Goal: Transaction & Acquisition: Purchase product/service

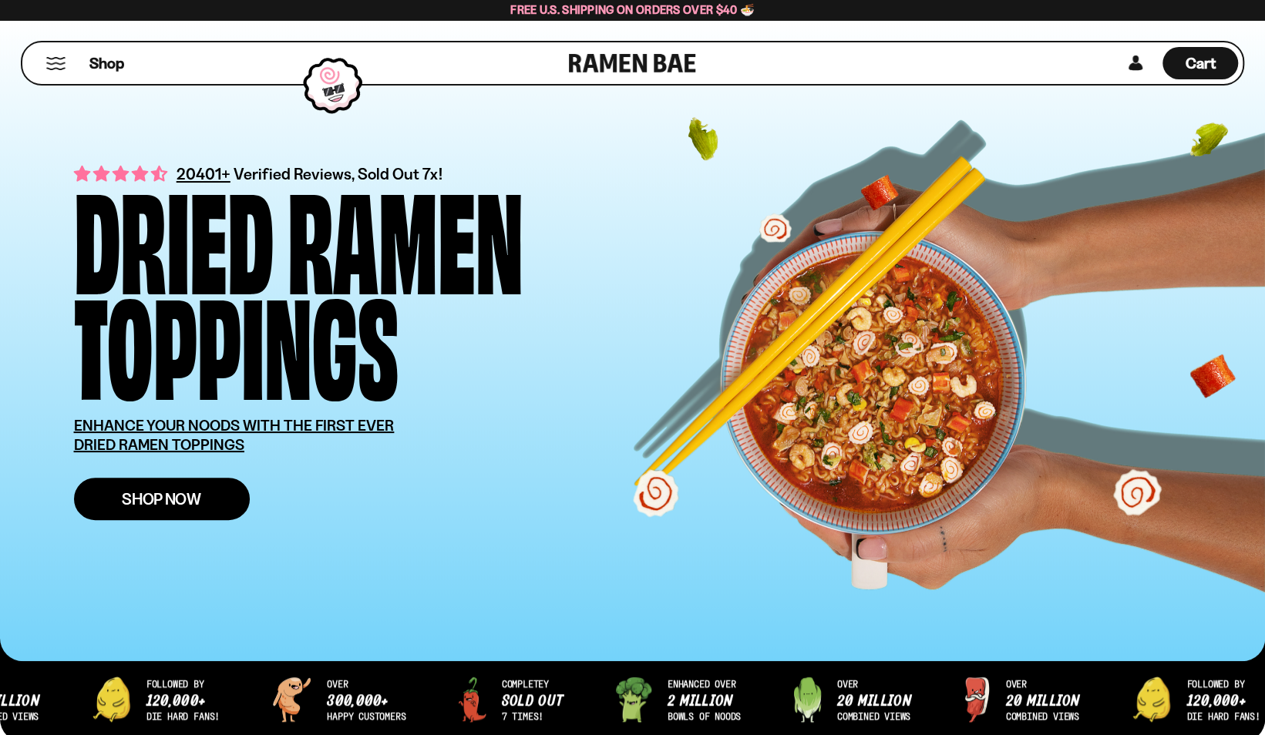
click at [195, 498] on span "Shop Now" at bounding box center [161, 499] width 79 height 16
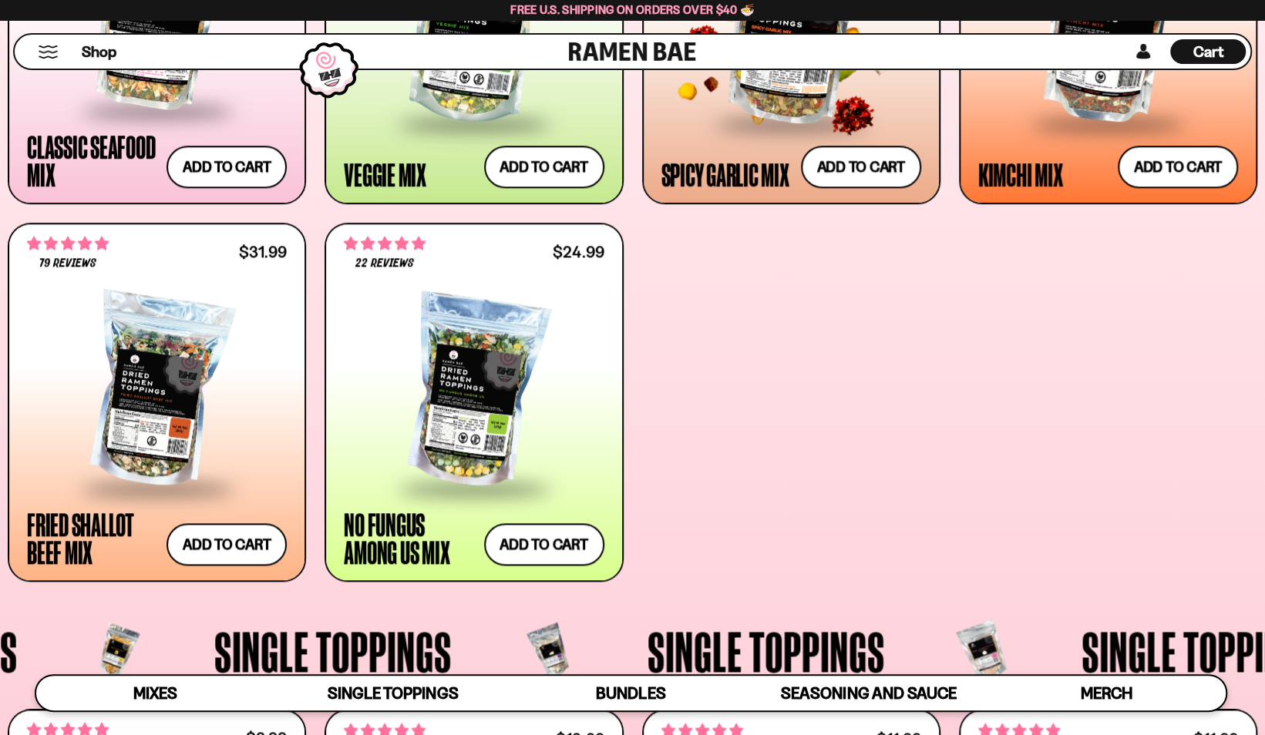
scroll to position [832, 0]
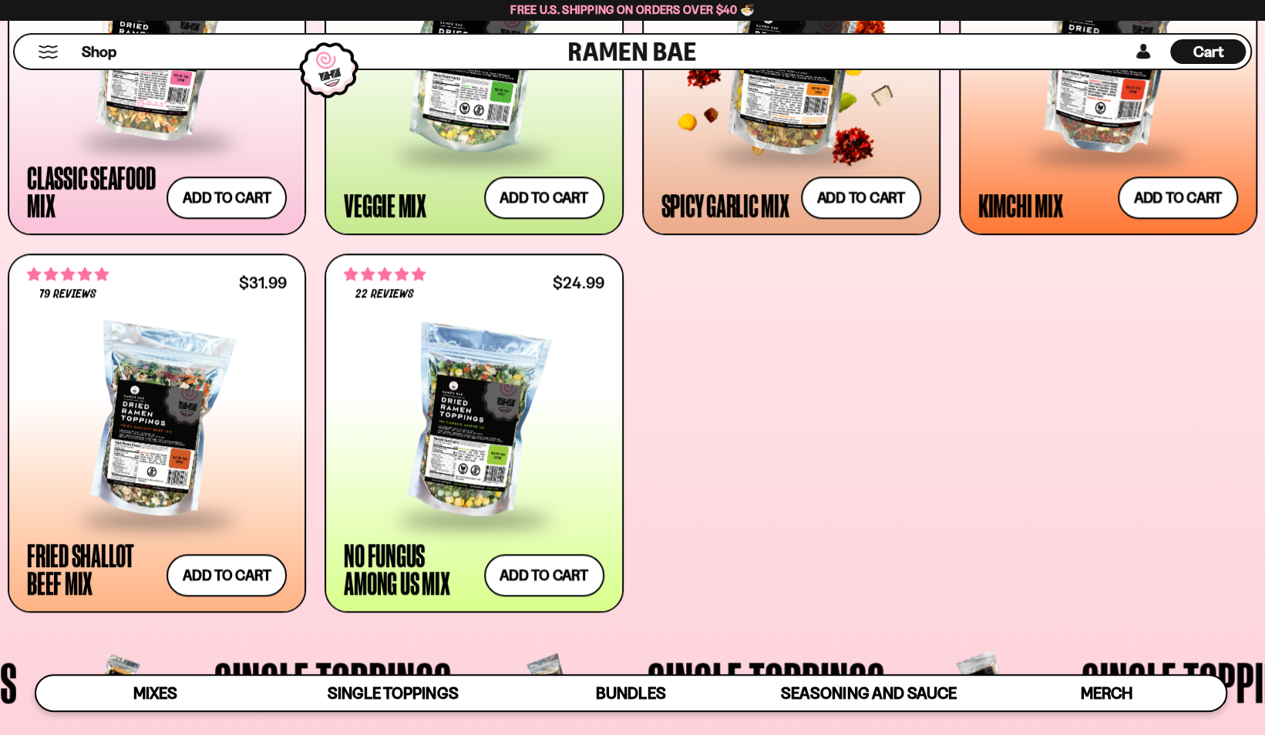
click at [718, 159] on span at bounding box center [791, 155] width 188 height 54
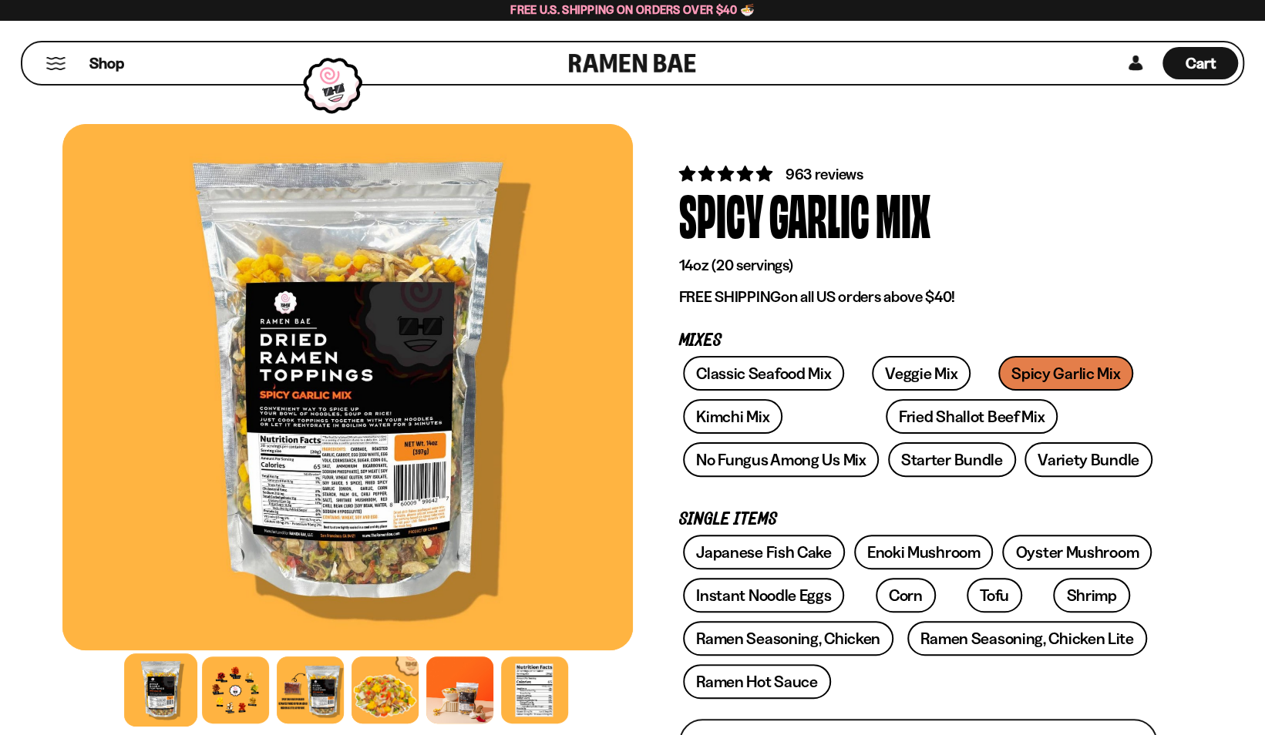
click at [412, 436] on div at bounding box center [347, 387] width 570 height 526
click at [328, 691] on div at bounding box center [310, 690] width 73 height 73
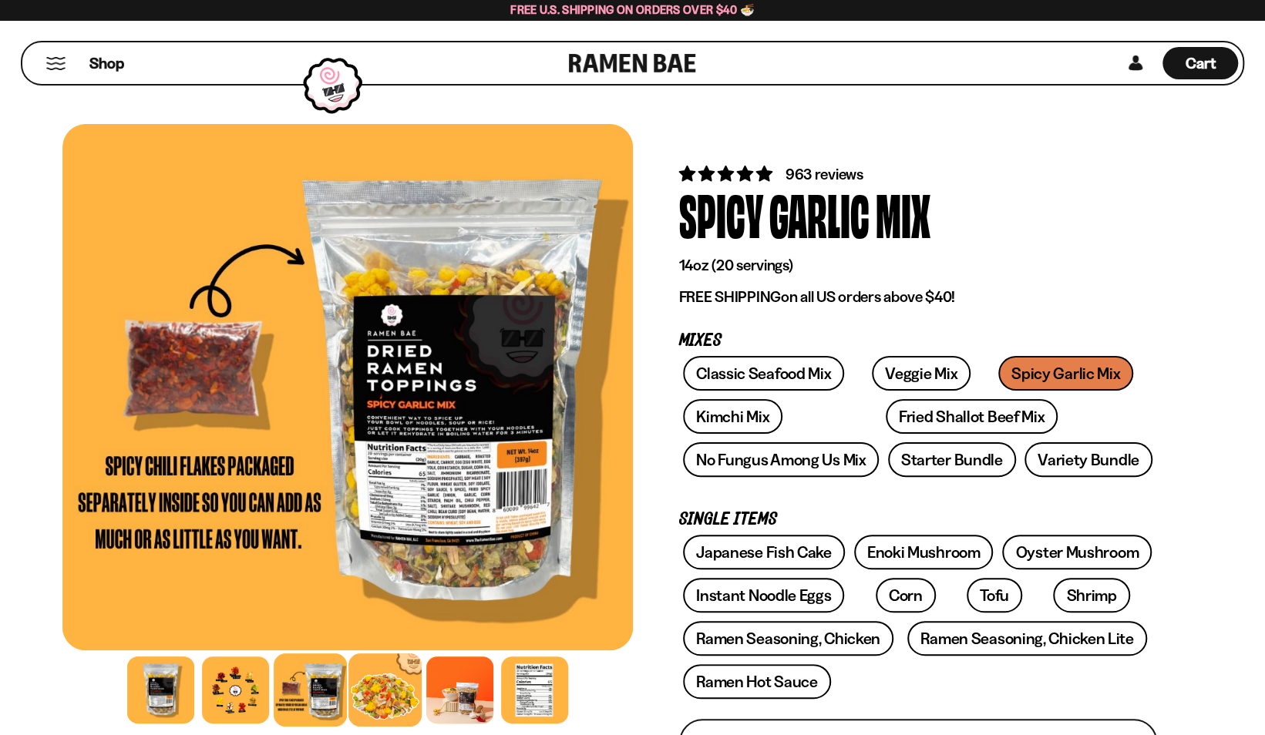
click at [398, 688] on div at bounding box center [384, 690] width 73 height 73
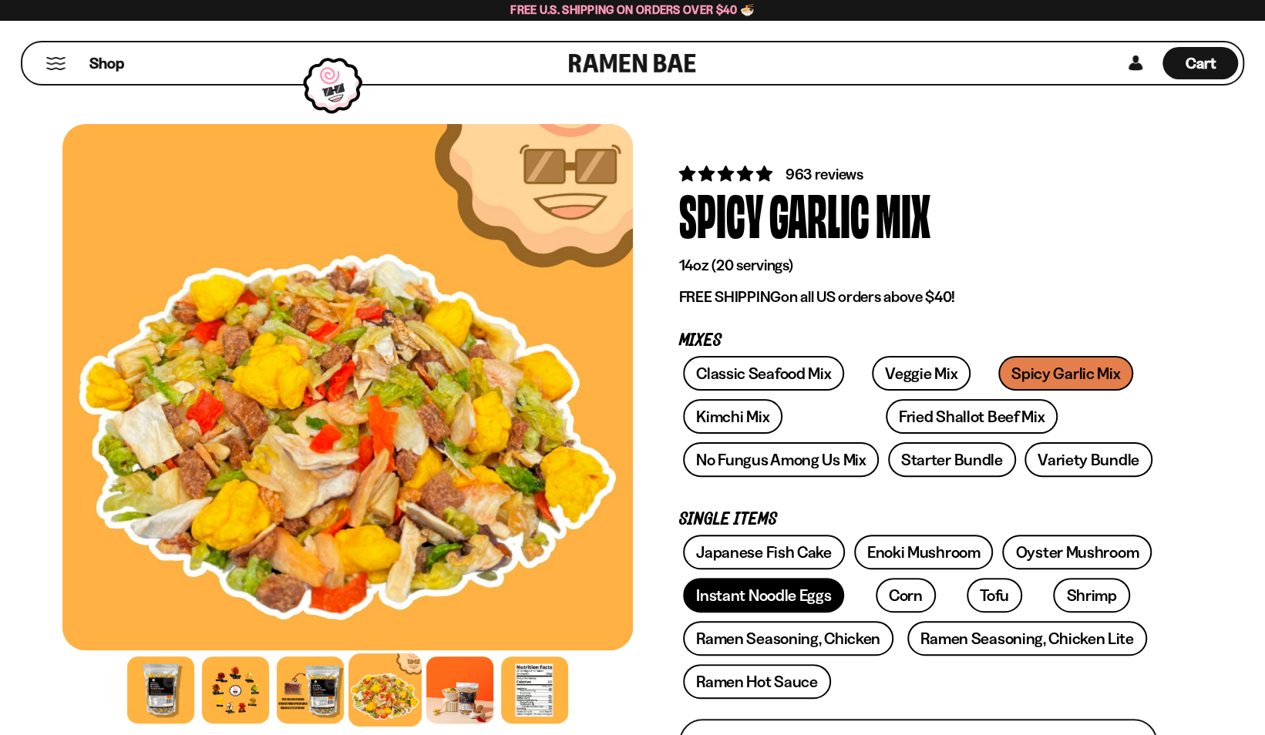
click at [733, 605] on link "Instant Noodle Eggs" at bounding box center [763, 595] width 161 height 35
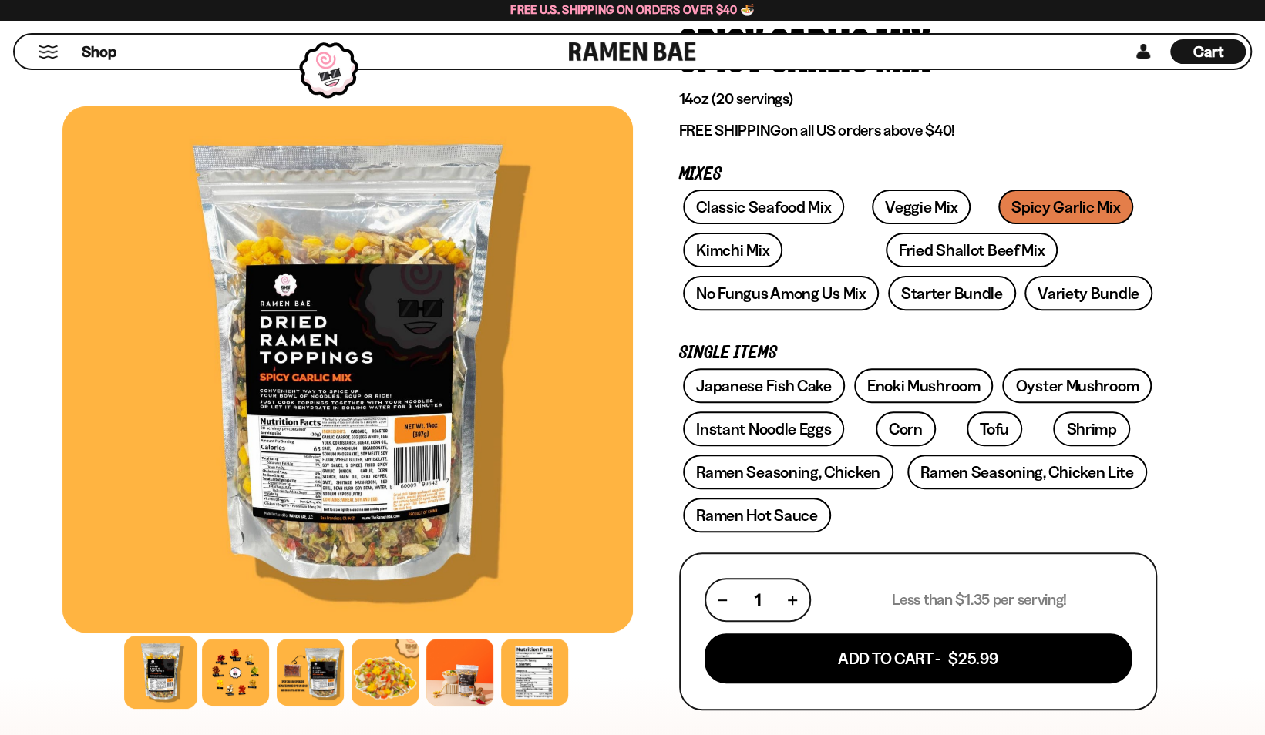
scroll to position [216, 0]
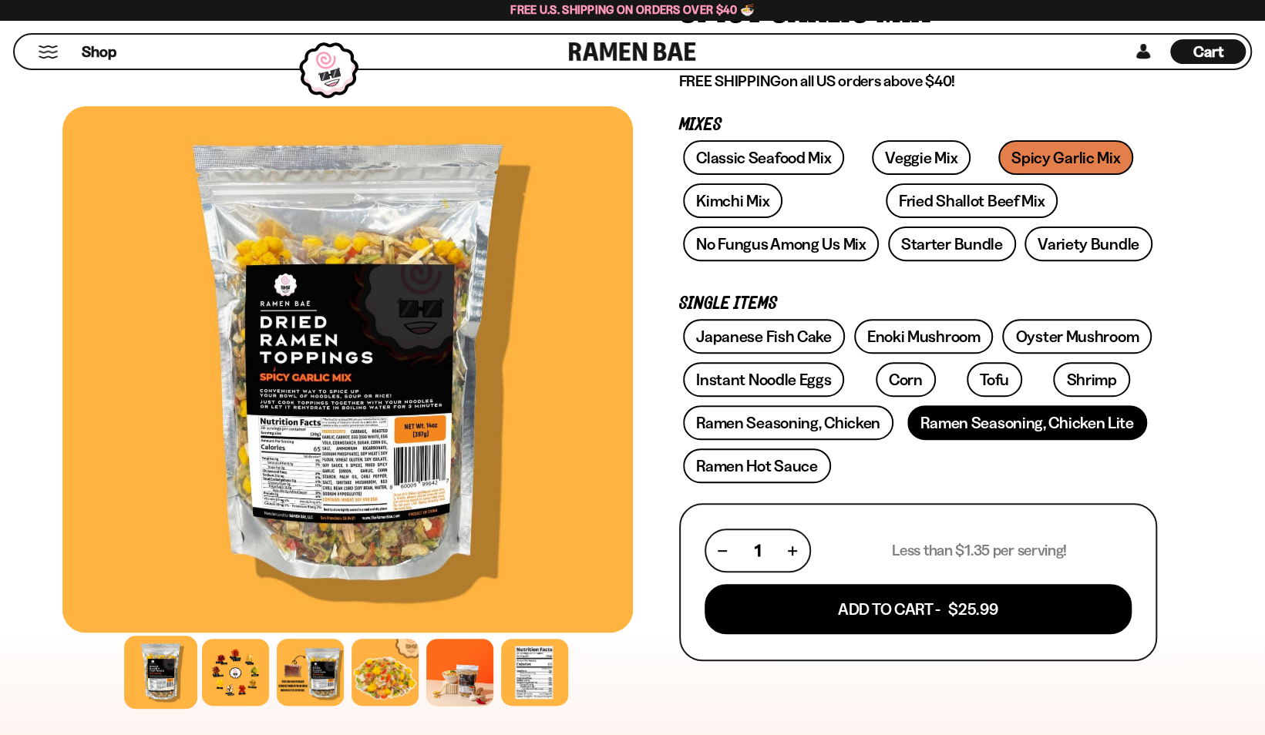
click at [973, 418] on link "Ramen Seasoning, Chicken Lite" at bounding box center [1026, 422] width 239 height 35
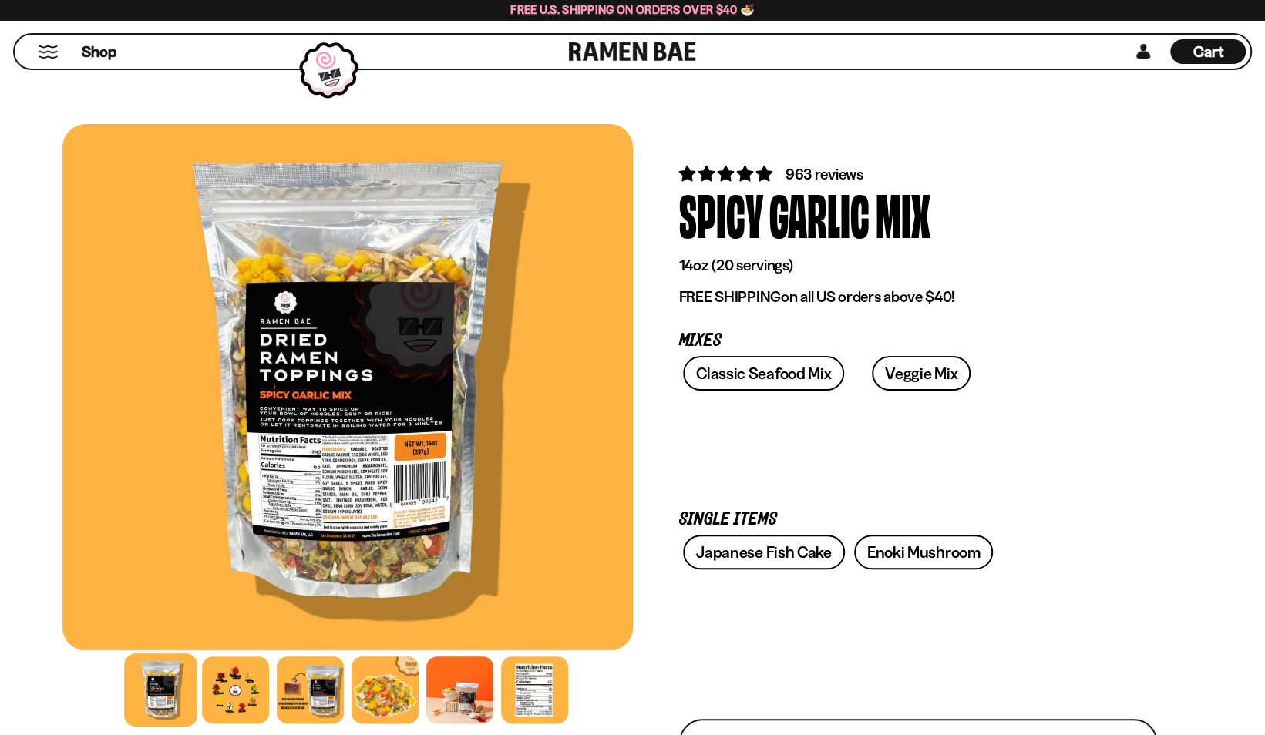
scroll to position [216, 0]
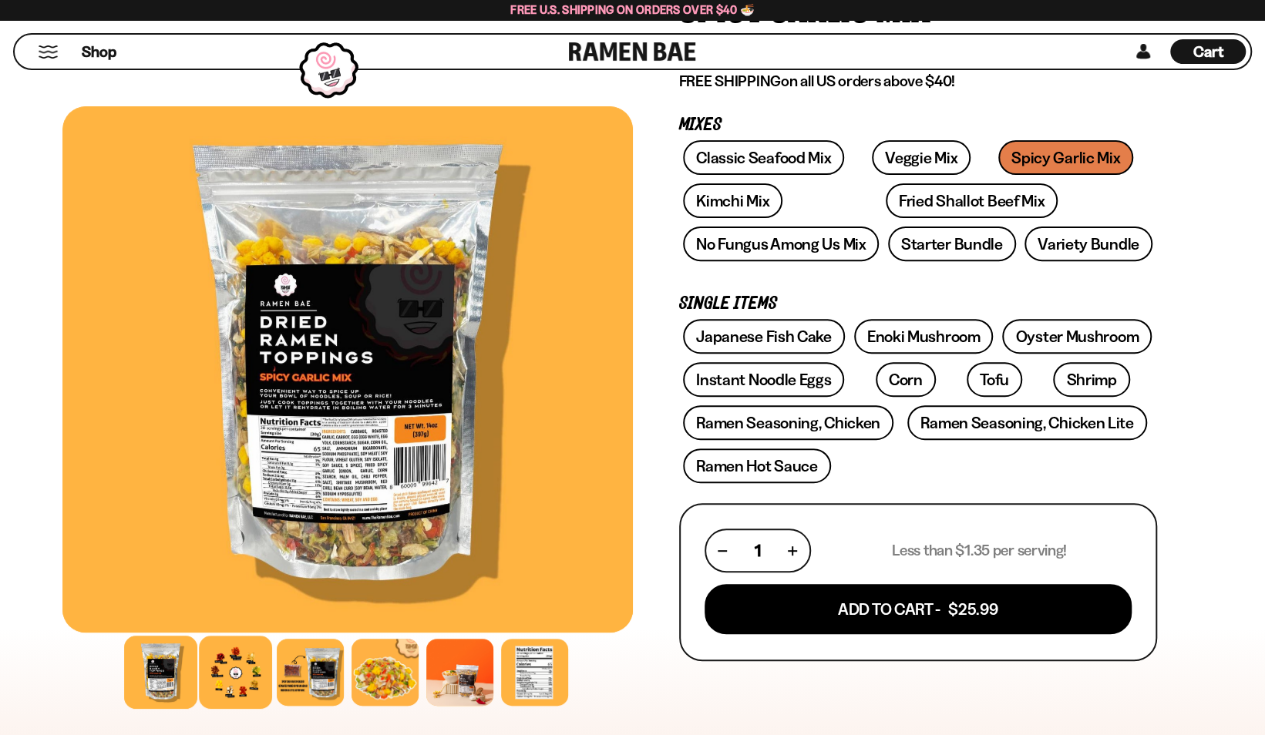
click at [227, 696] on div at bounding box center [235, 672] width 73 height 73
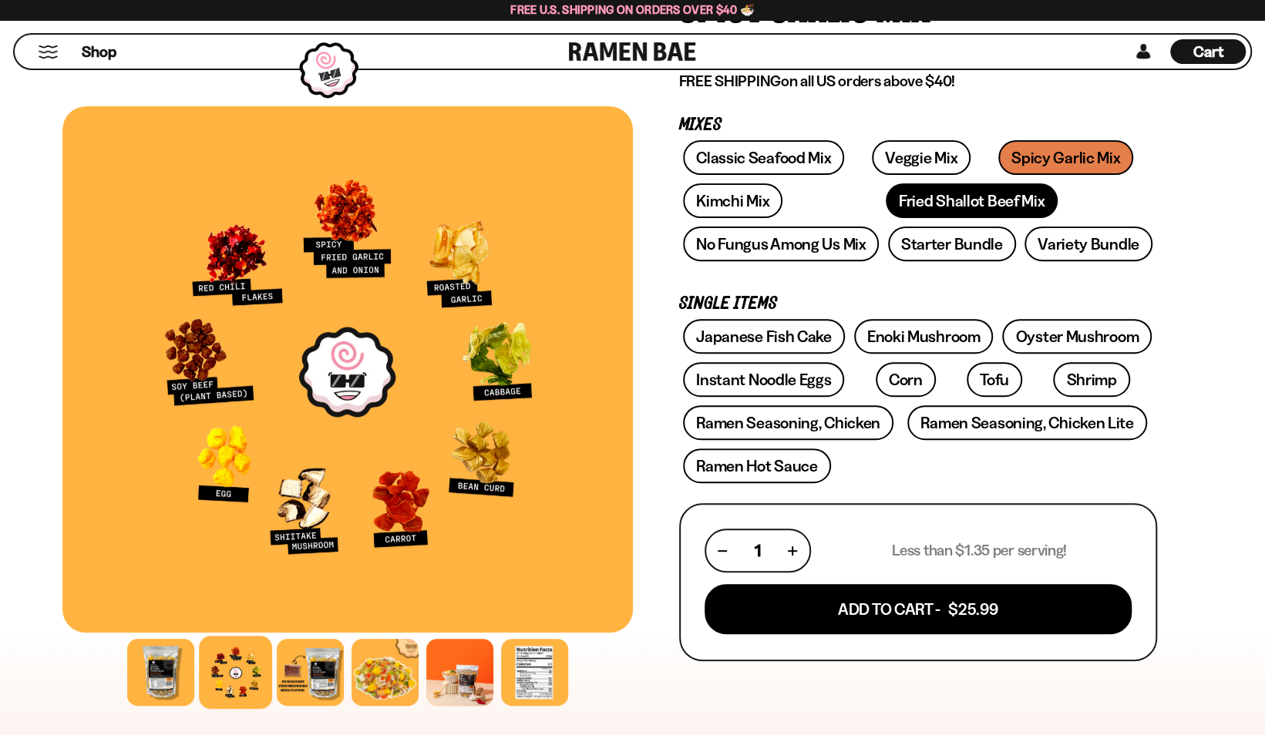
click at [886, 212] on link "Fried Shallot Beef Mix" at bounding box center [972, 200] width 172 height 35
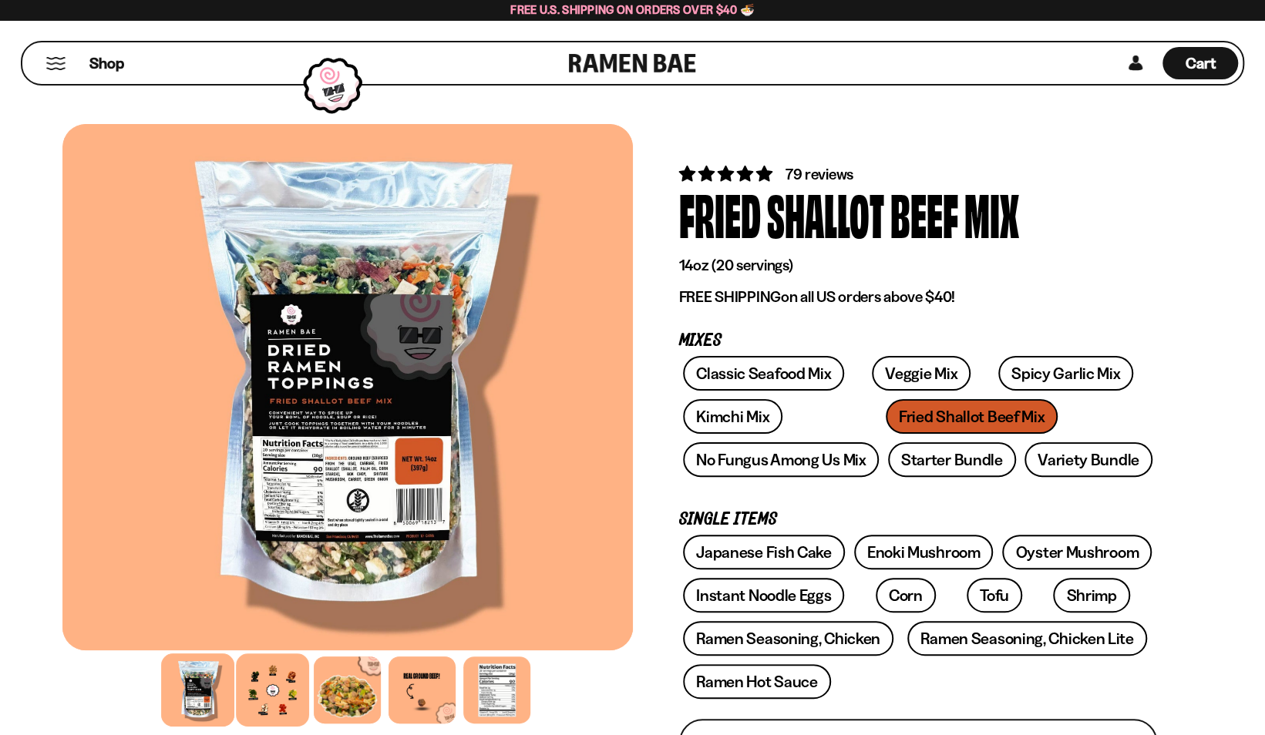
click at [290, 691] on div at bounding box center [272, 690] width 73 height 73
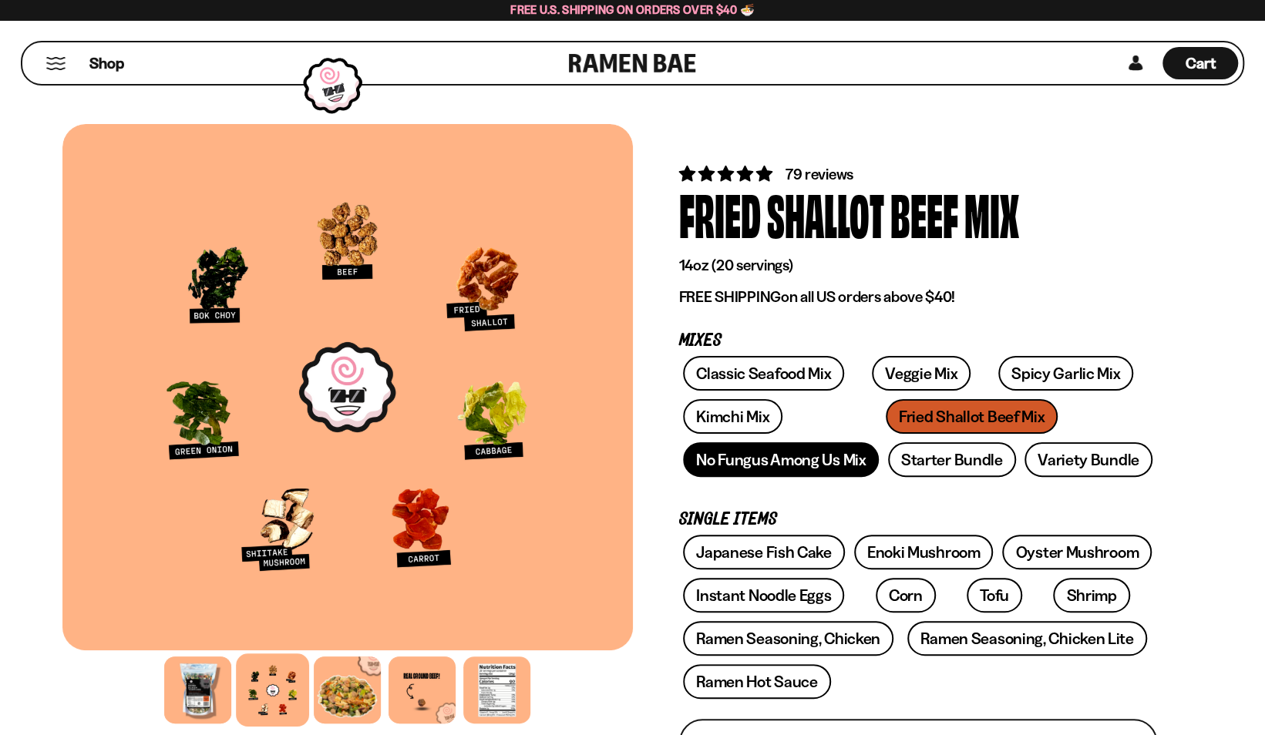
click at [834, 468] on link "No Fungus Among Us Mix" at bounding box center [781, 459] width 196 height 35
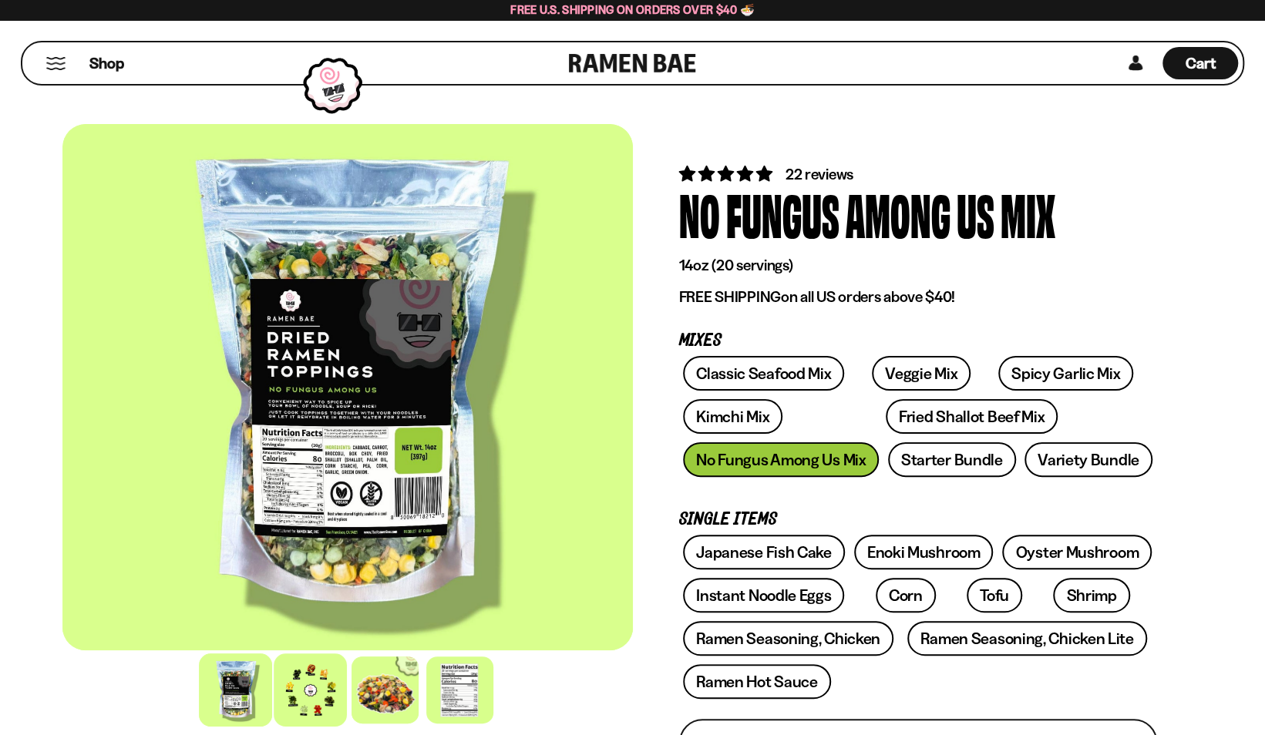
click at [318, 698] on div at bounding box center [310, 690] width 73 height 73
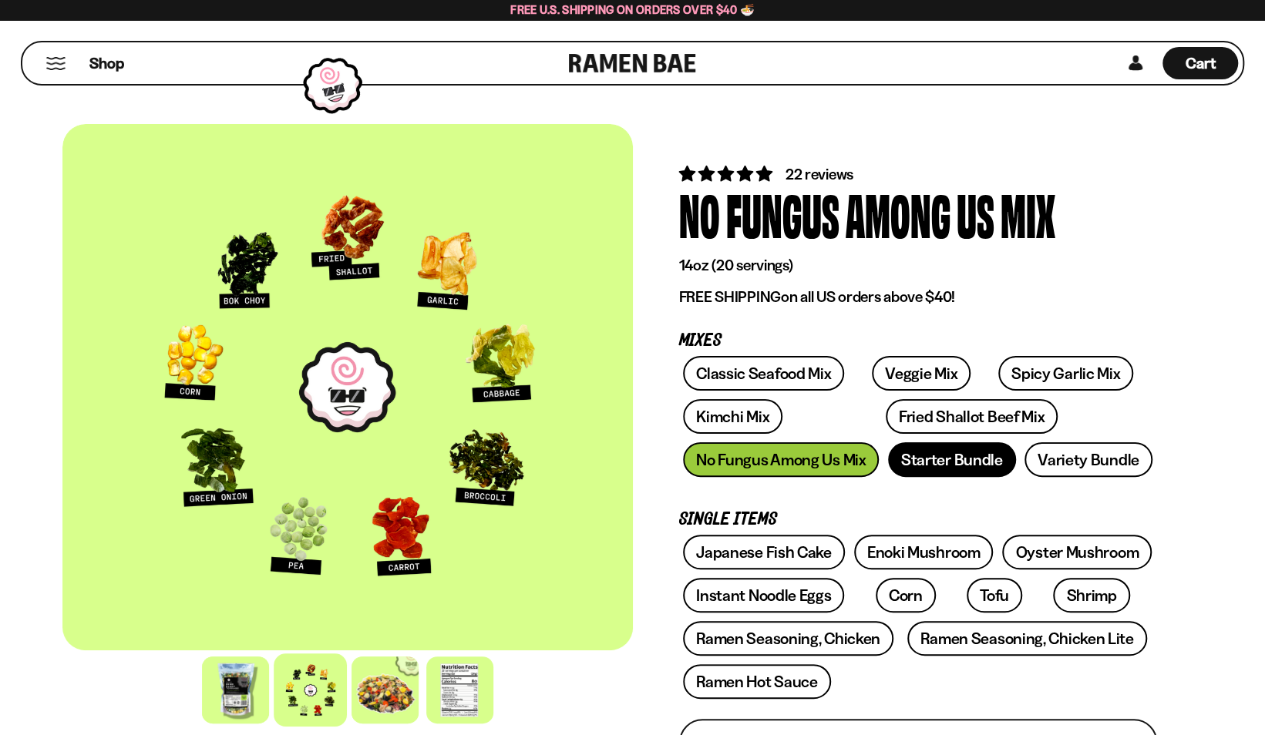
click at [951, 462] on link "Starter Bundle" at bounding box center [952, 459] width 128 height 35
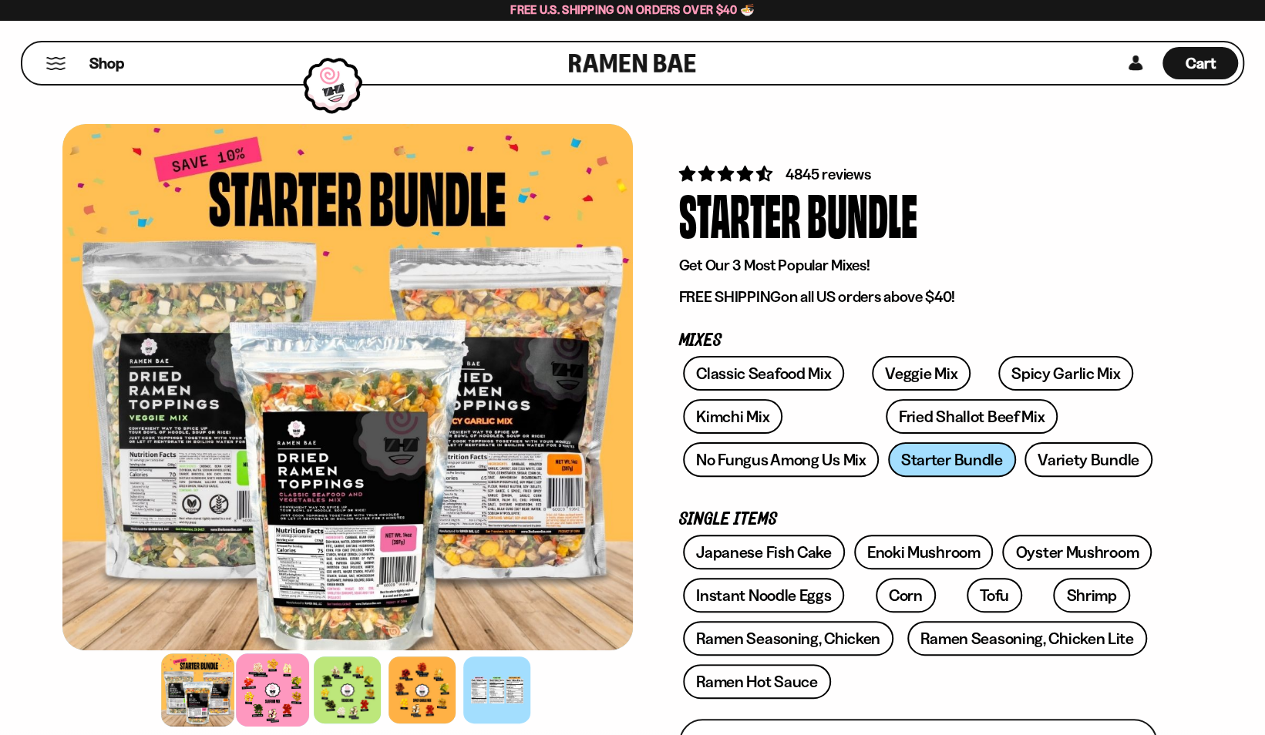
click at [291, 682] on div at bounding box center [272, 690] width 73 height 73
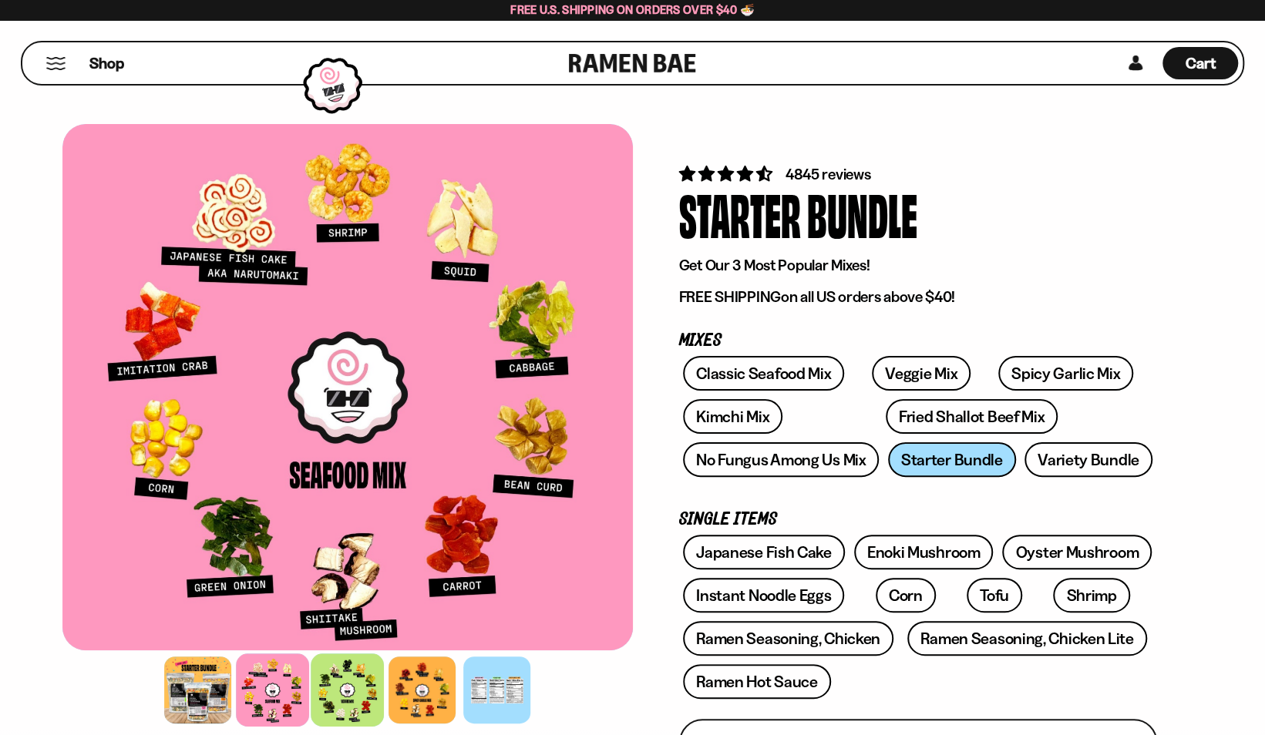
click at [357, 686] on div at bounding box center [347, 690] width 73 height 73
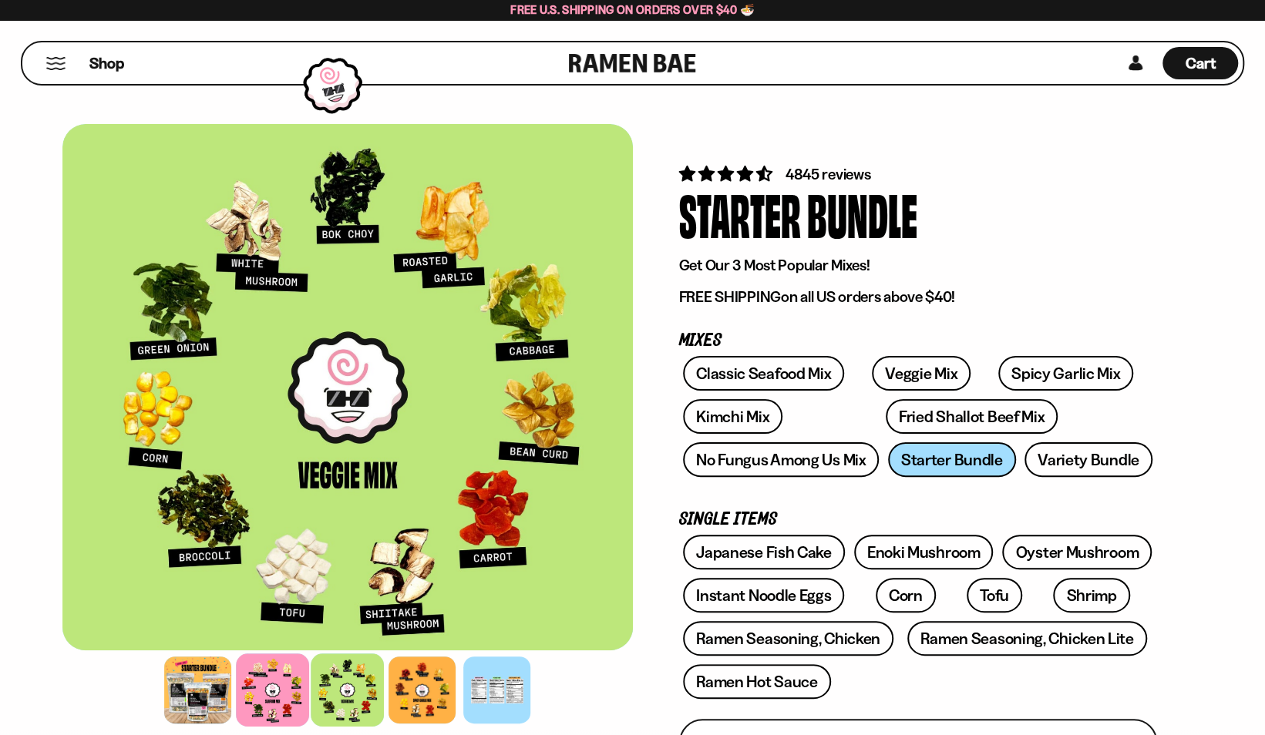
click at [302, 681] on div at bounding box center [272, 690] width 73 height 73
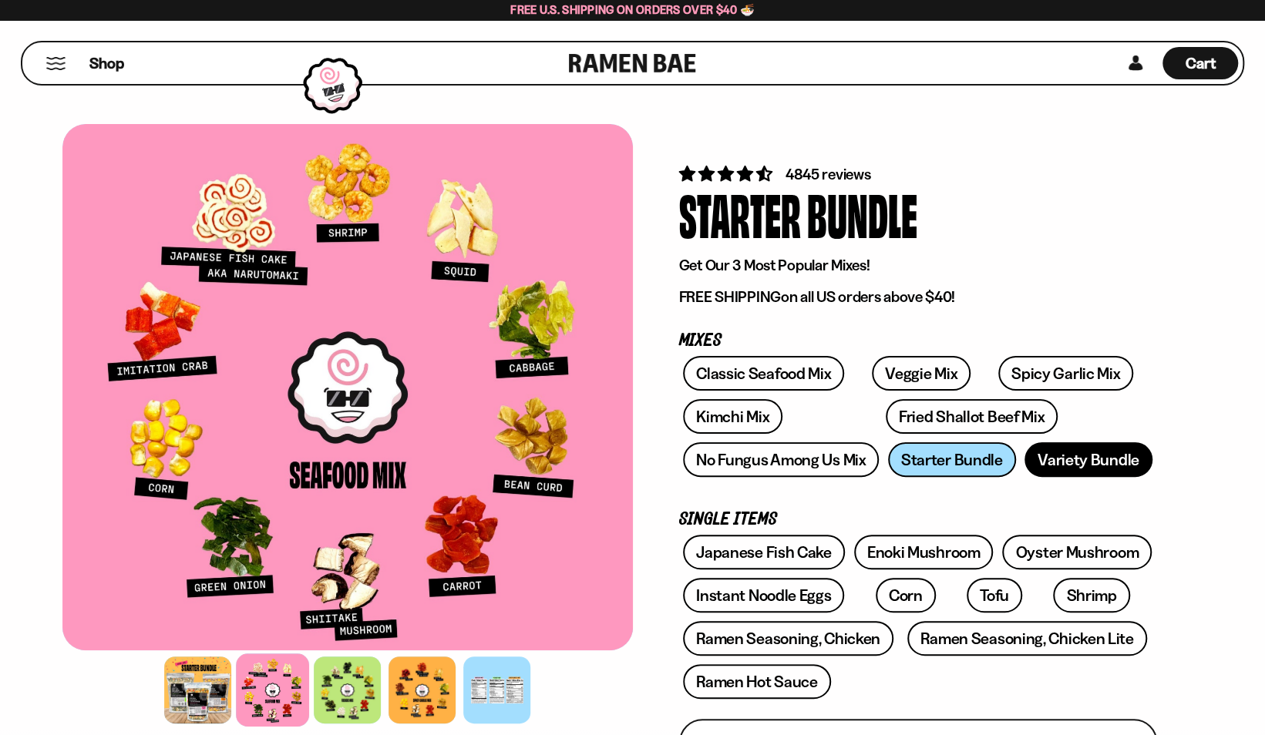
click at [1083, 469] on link "Variety Bundle" at bounding box center [1088, 459] width 128 height 35
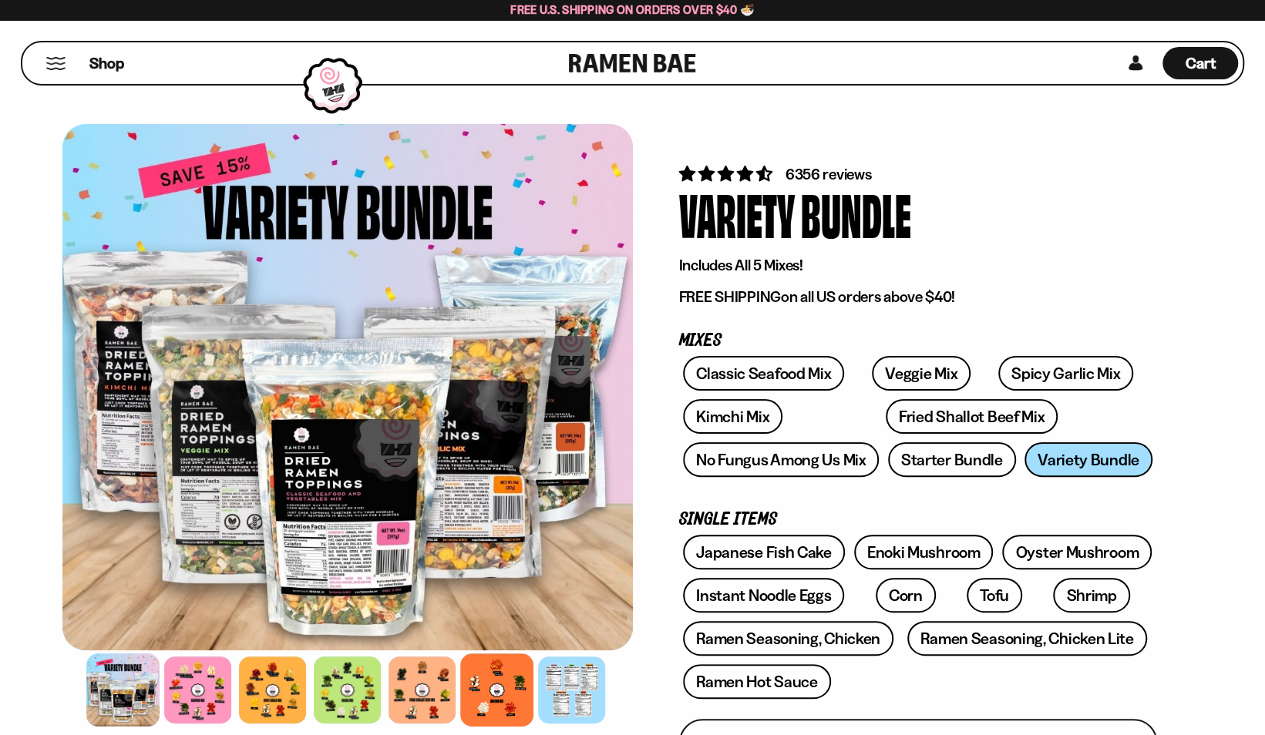
click at [496, 689] on div at bounding box center [496, 690] width 73 height 73
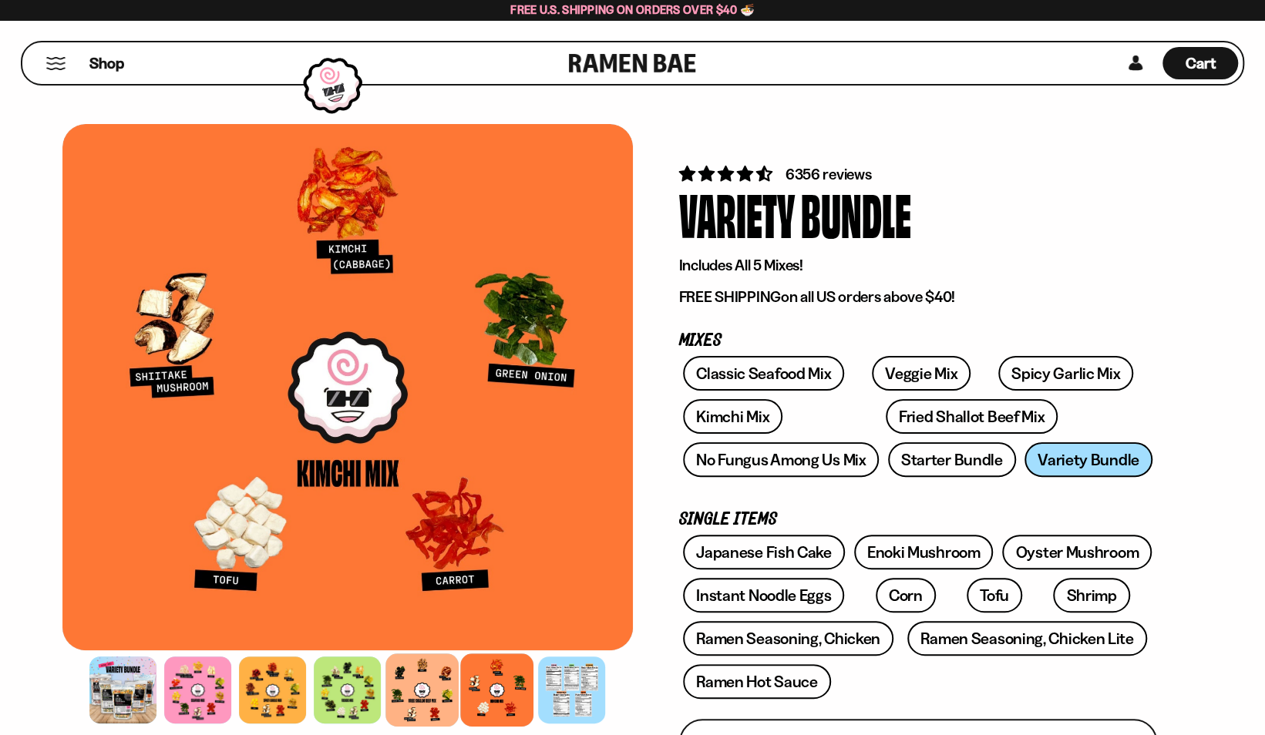
click at [390, 688] on div at bounding box center [421, 690] width 73 height 73
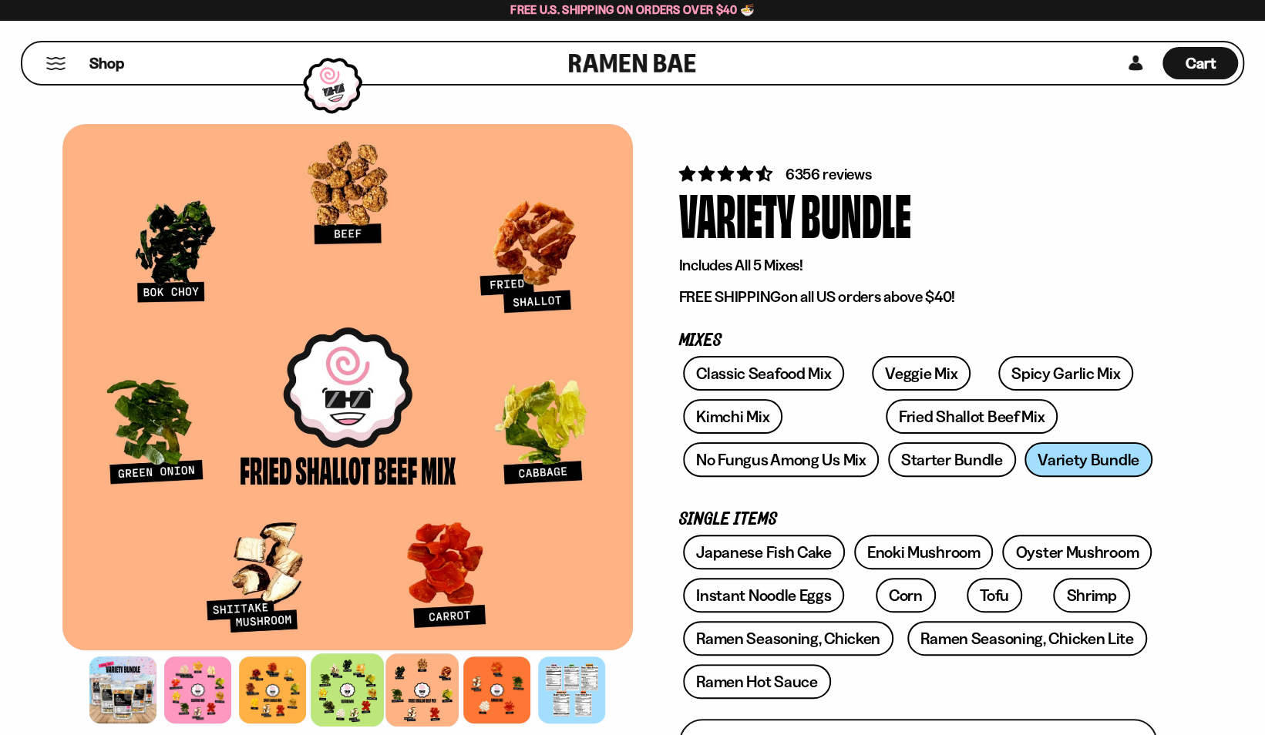
click at [327, 694] on div at bounding box center [347, 690] width 73 height 73
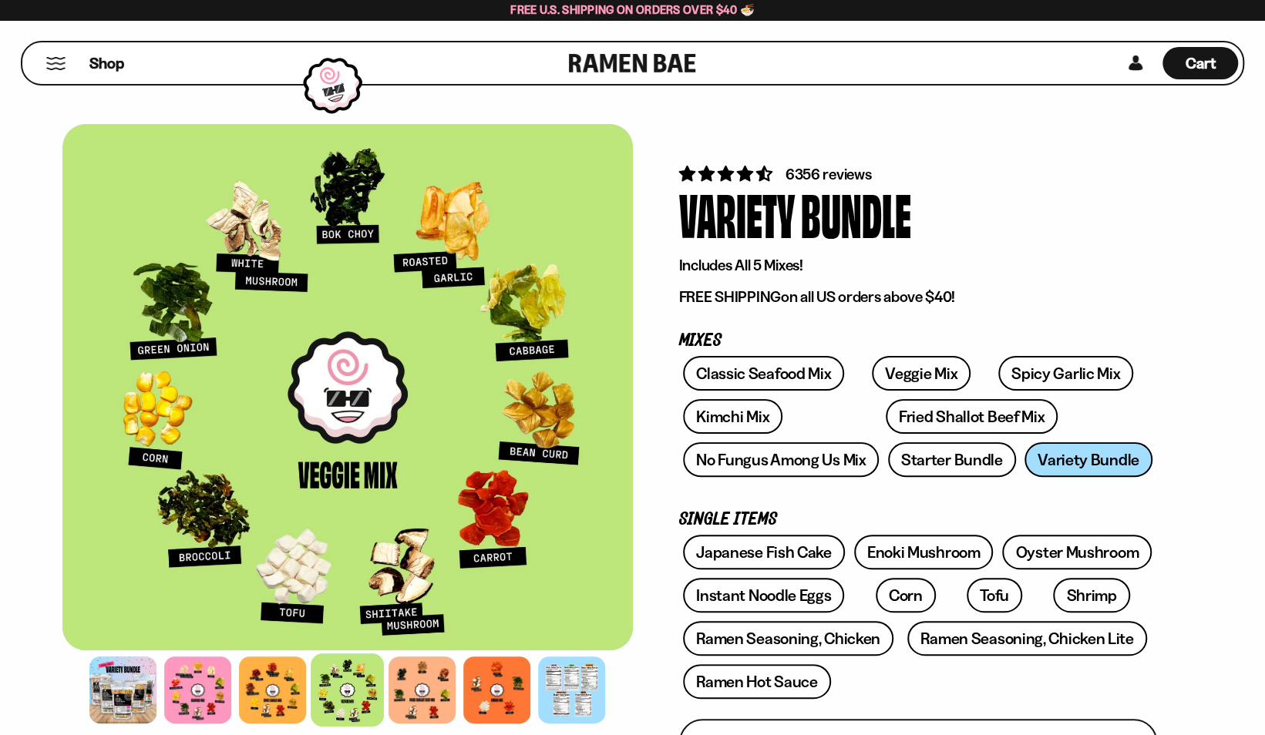
scroll to position [643, 0]
